Goal: Understand process/instructions: Learn how to perform a task or action

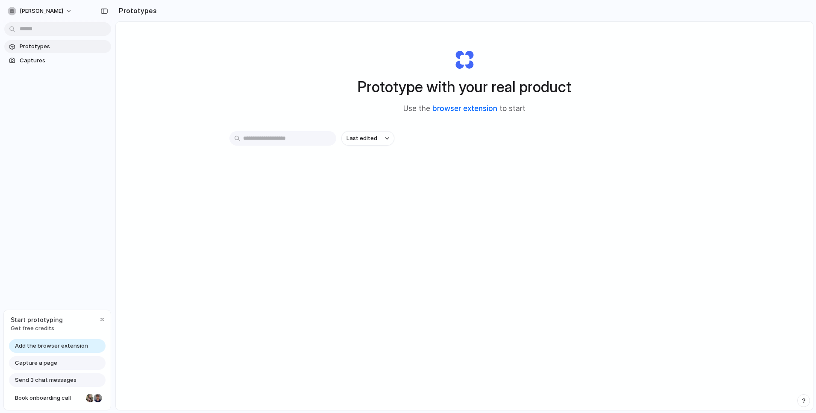
click at [470, 112] on link "browser extension" at bounding box center [464, 108] width 65 height 9
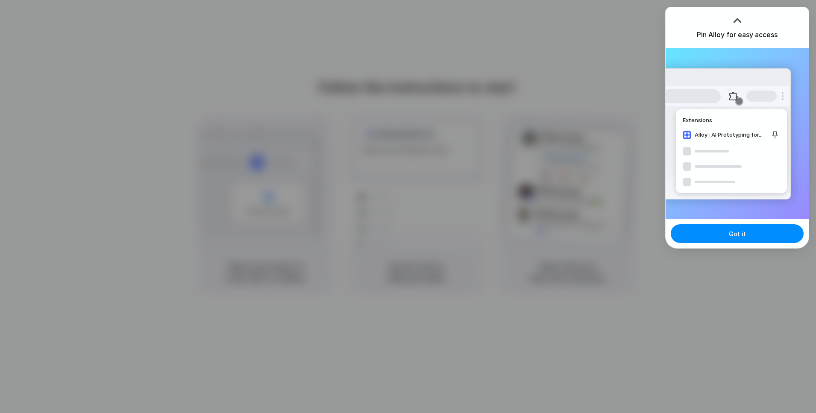
click at [723, 233] on button "Got it" at bounding box center [737, 233] width 133 height 19
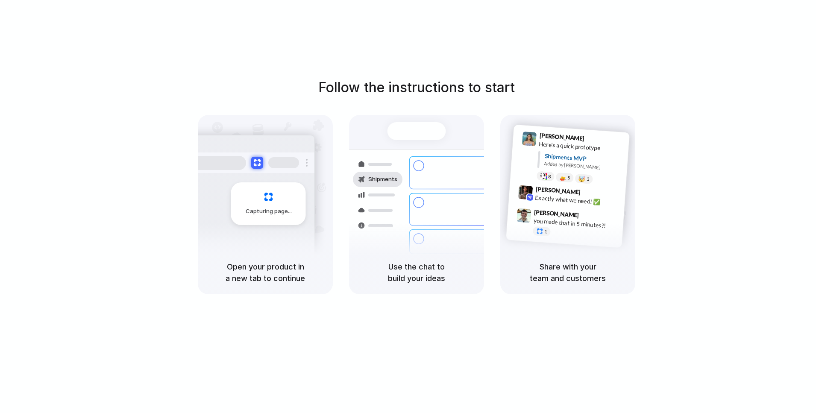
click at [732, 85] on div "Follow the instructions to start Capturing page Open your product in a new tab …" at bounding box center [417, 185] width 816 height 217
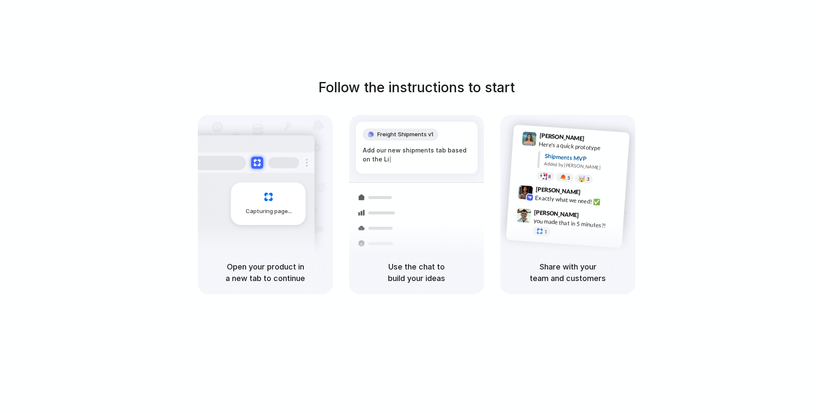
click at [445, 40] on div "Follow the instructions to start Capturing page Open your product in a new tab …" at bounding box center [416, 215] width 833 height 430
click at [529, 35] on div "Follow the instructions to start Capturing page Open your product in a new tab …" at bounding box center [416, 215] width 833 height 430
